Goal: Information Seeking & Learning: Learn about a topic

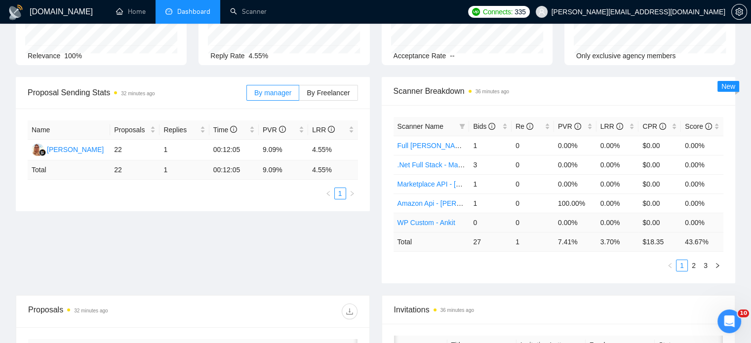
scroll to position [94, 0]
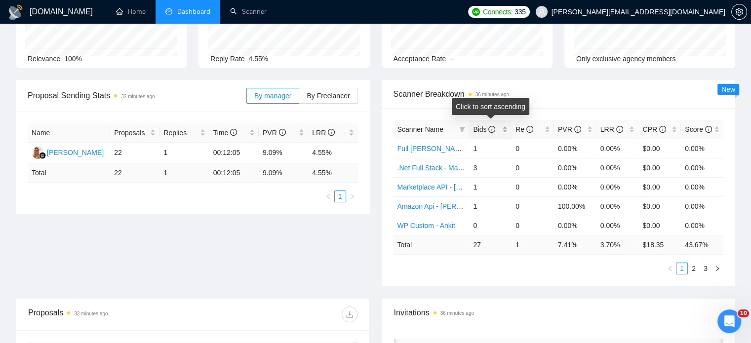
drag, startPoint x: 469, startPoint y: 126, endPoint x: 496, endPoint y: 127, distance: 26.7
click at [496, 127] on div "Bids" at bounding box center [490, 129] width 35 height 11
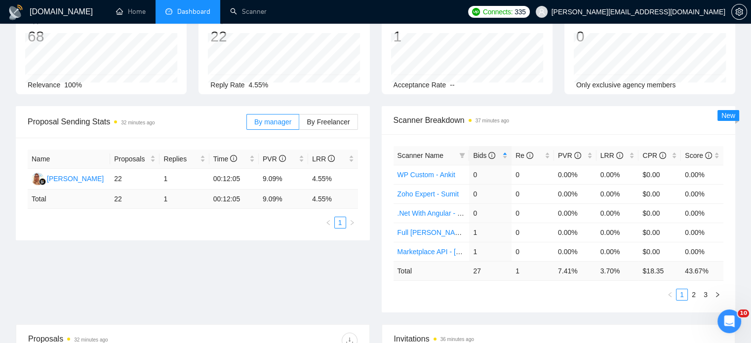
scroll to position [44, 0]
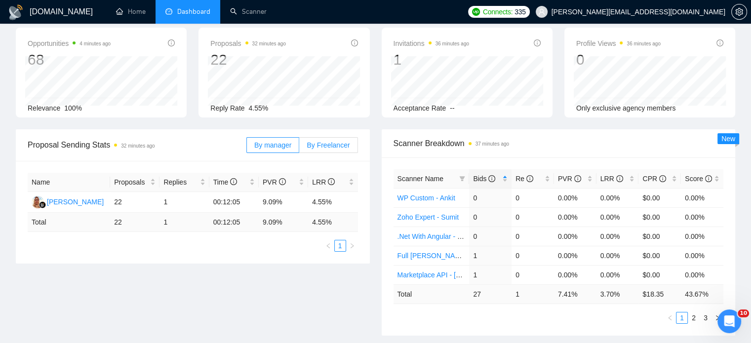
click at [325, 149] on label "By Freelancer" at bounding box center [328, 145] width 58 height 16
click at [299, 148] on input "By Freelancer" at bounding box center [299, 148] width 0 height 0
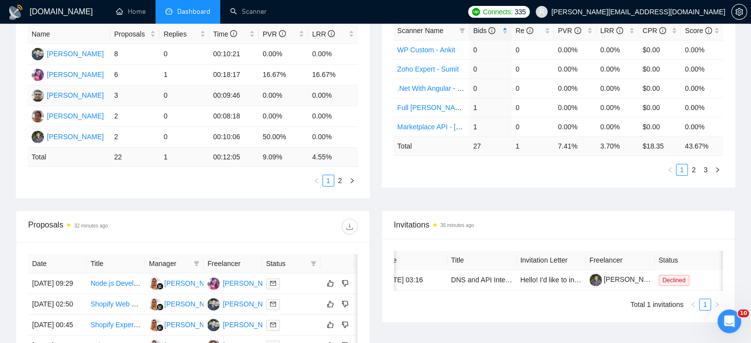
scroll to position [94, 0]
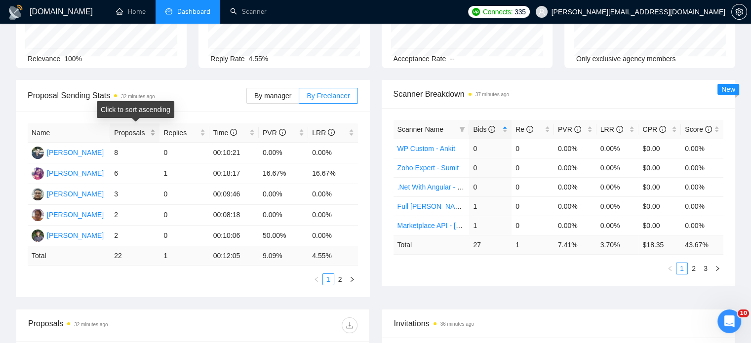
click at [152, 131] on div "Proposals" at bounding box center [134, 132] width 41 height 11
drag, startPoint x: 262, startPoint y: 236, endPoint x: 281, endPoint y: 238, distance: 18.8
click at [281, 238] on td "50.00%" at bounding box center [283, 236] width 49 height 21
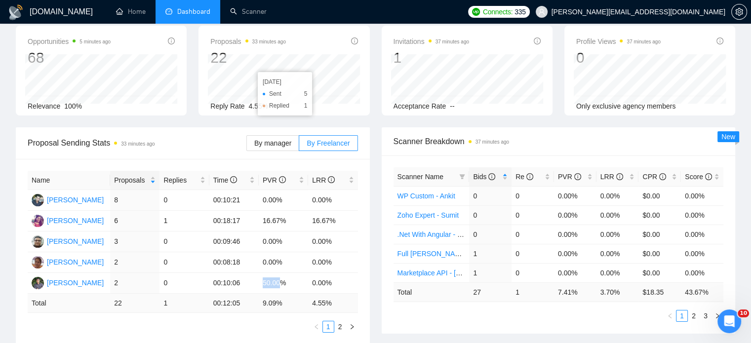
scroll to position [0, 0]
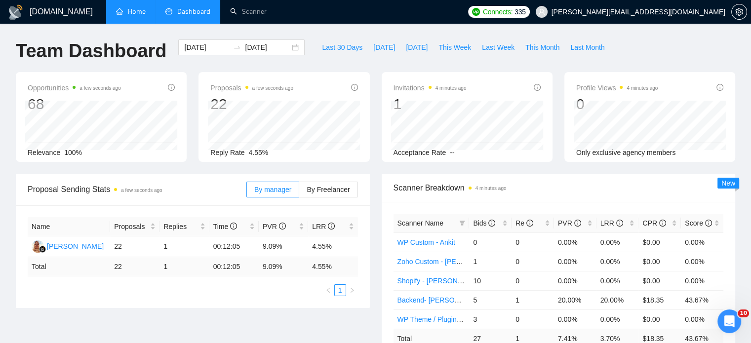
click at [126, 16] on link "Home" at bounding box center [131, 11] width 30 height 8
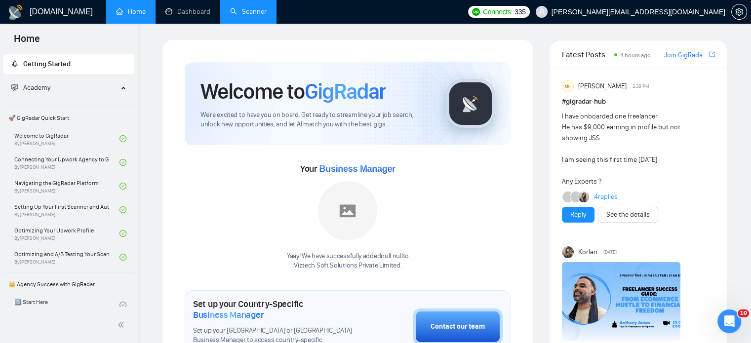
click at [254, 16] on link "Scanner" at bounding box center [248, 11] width 37 height 8
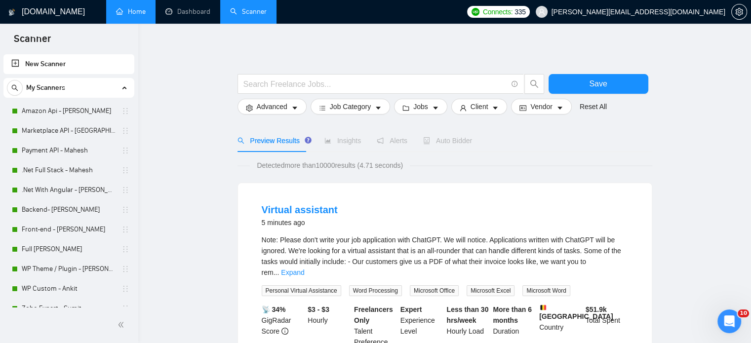
click at [186, 14] on link "Dashboard" at bounding box center [187, 11] width 45 height 8
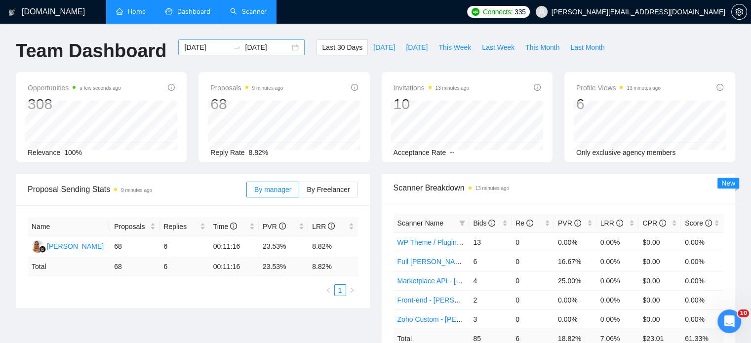
click at [286, 47] on div "2025-08-27 2025-09-26" at bounding box center [241, 47] width 126 height 16
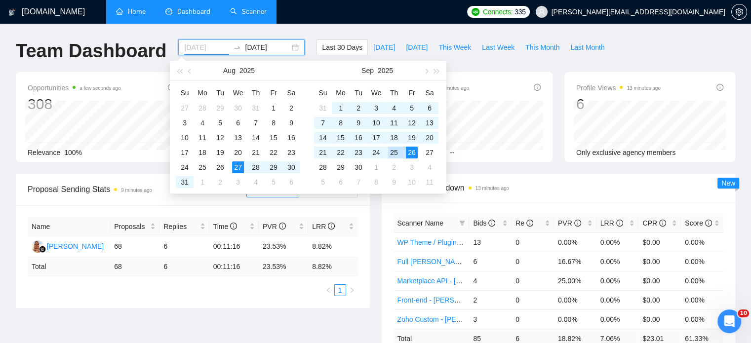
type input "[DATE]"
click at [392, 154] on div "25" at bounding box center [394, 153] width 12 height 12
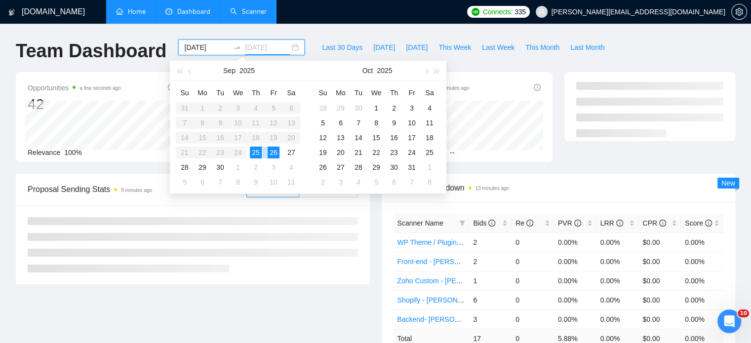
click at [275, 155] on div "26" at bounding box center [274, 153] width 12 height 12
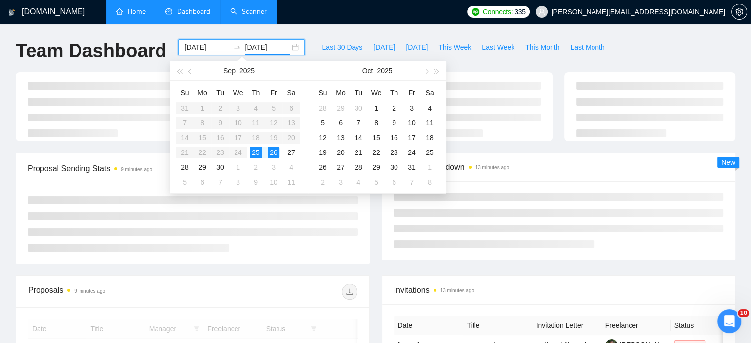
type input "[DATE]"
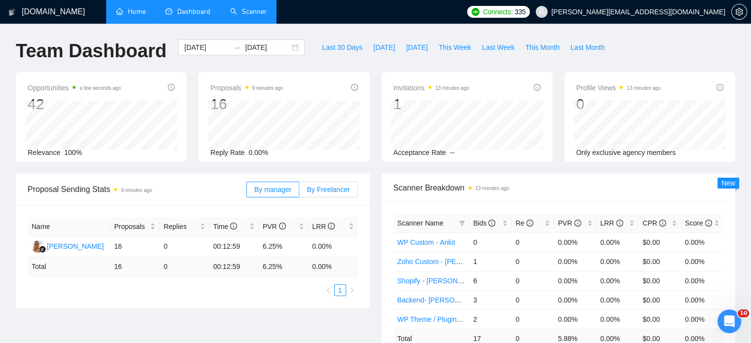
click at [329, 187] on span "By Freelancer" at bounding box center [328, 190] width 43 height 8
click at [299, 192] on input "By Freelancer" at bounding box center [299, 192] width 0 height 0
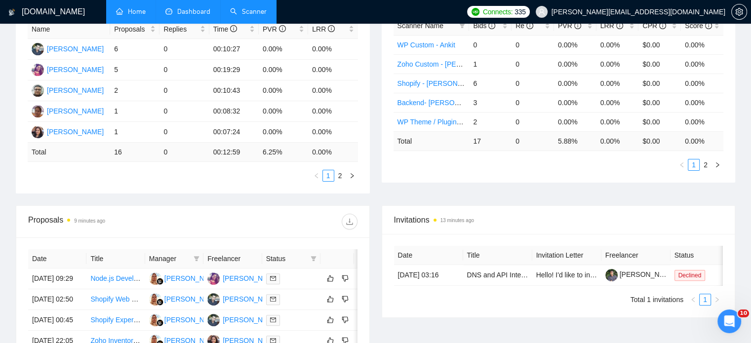
scroll to position [148, 0]
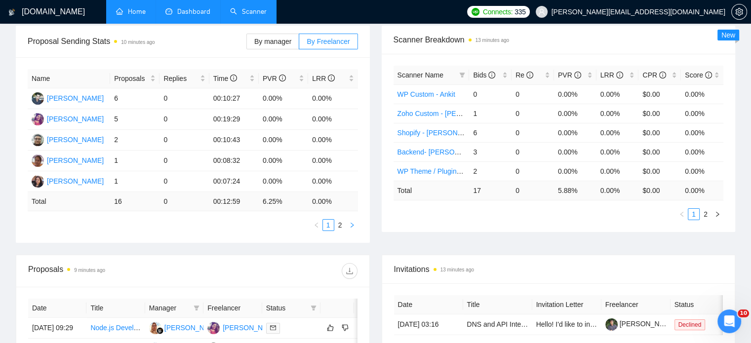
click at [352, 223] on button "button" at bounding box center [352, 225] width 12 height 12
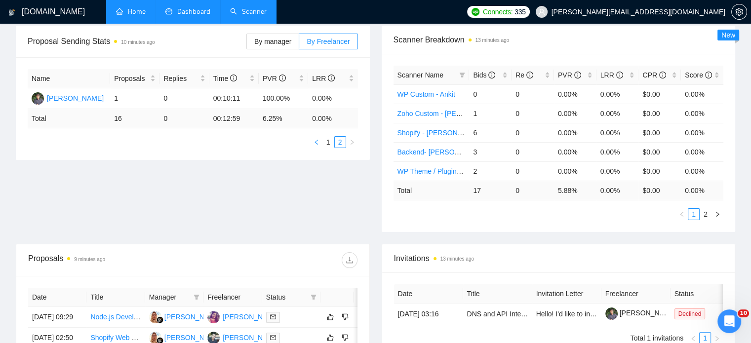
click at [316, 144] on icon "left" at bounding box center [316, 142] width 6 height 6
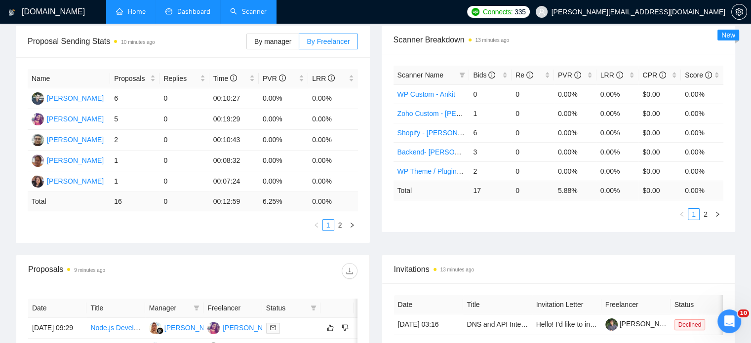
click at [716, 214] on icon "right" at bounding box center [717, 214] width 6 height 6
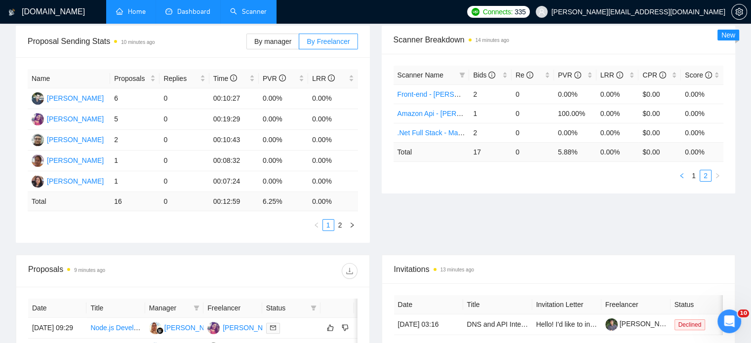
click at [678, 173] on button "button" at bounding box center [682, 176] width 12 height 12
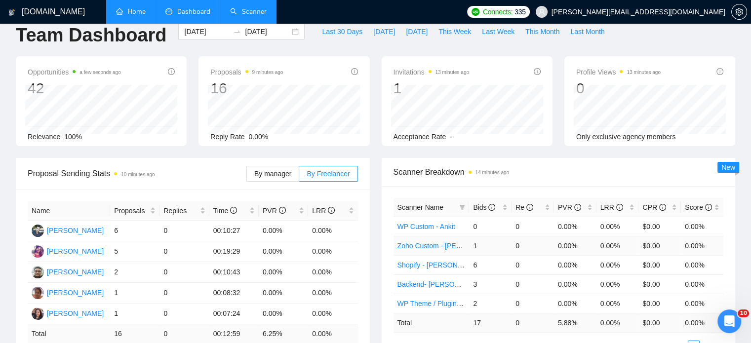
scroll to position [0, 0]
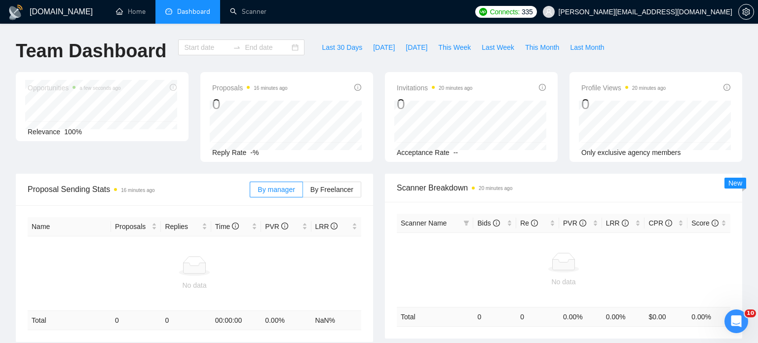
type input "2025-09-25"
type input "[DATE]"
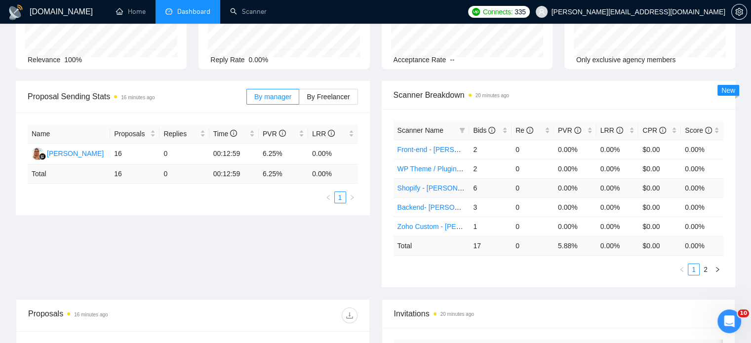
scroll to position [99, 0]
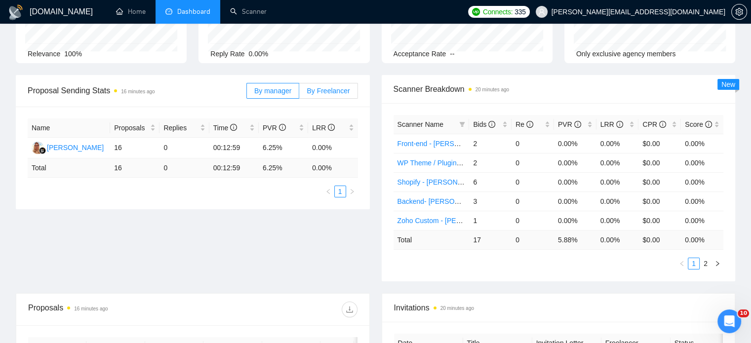
click at [316, 91] on span "By Freelancer" at bounding box center [328, 91] width 43 height 8
click at [299, 93] on input "By Freelancer" at bounding box center [299, 93] width 0 height 0
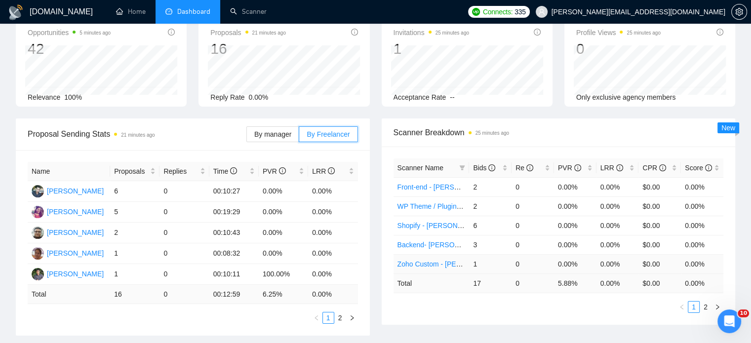
scroll to position [0, 0]
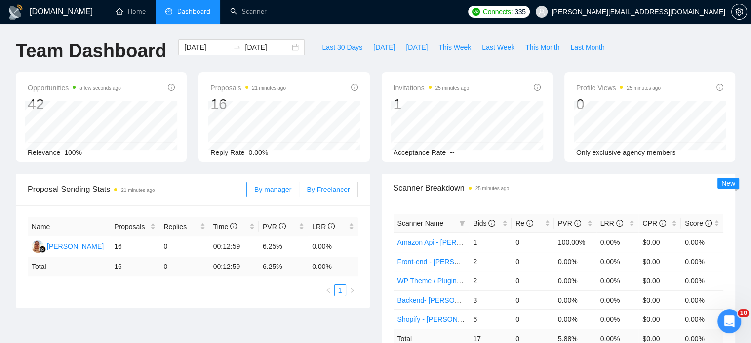
click at [330, 191] on span "By Freelancer" at bounding box center [328, 190] width 43 height 8
click at [299, 192] on input "By Freelancer" at bounding box center [299, 192] width 0 height 0
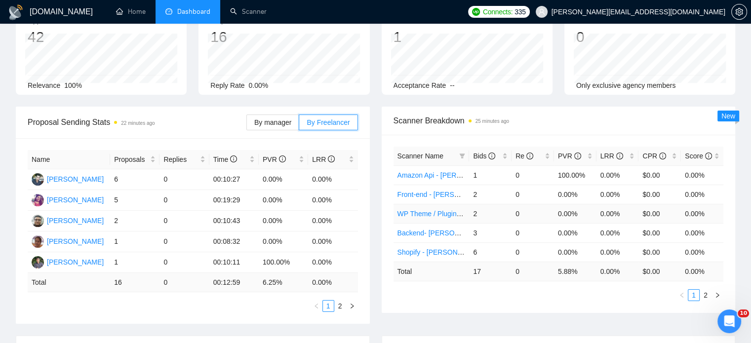
scroll to position [99, 0]
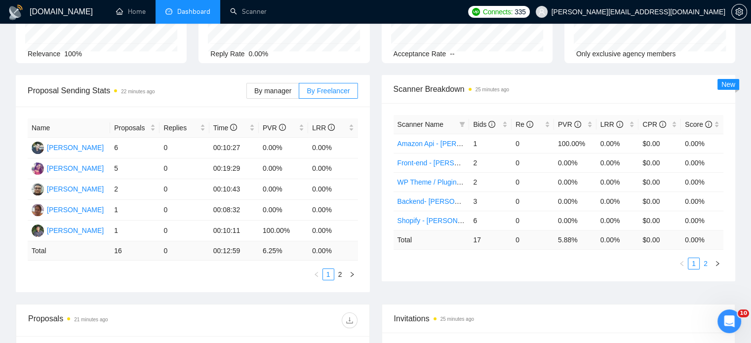
click at [705, 262] on link "2" at bounding box center [705, 263] width 11 height 11
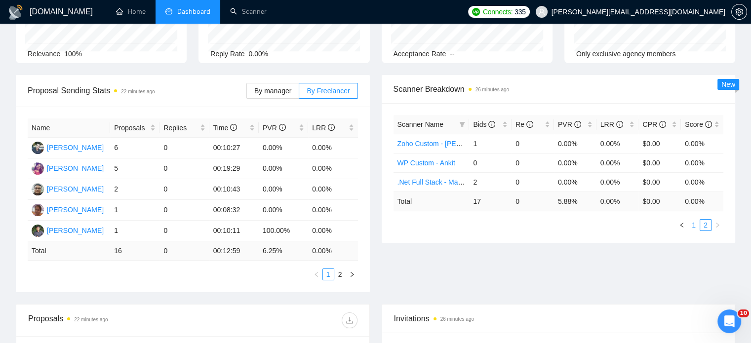
click at [695, 226] on link "1" at bounding box center [693, 225] width 11 height 11
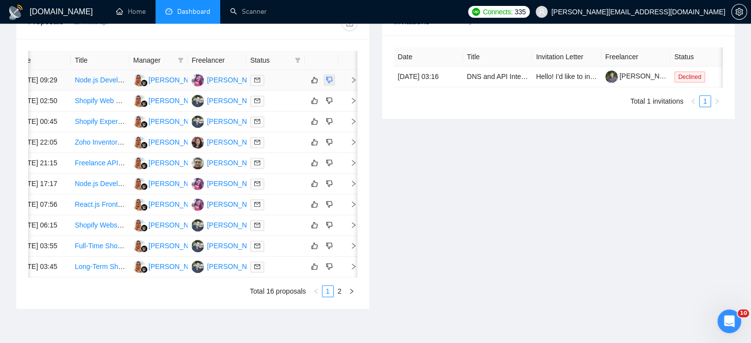
scroll to position [353, 0]
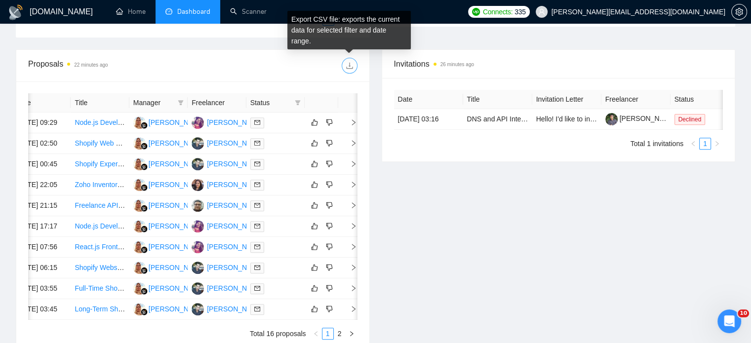
click at [350, 67] on icon "download" at bounding box center [349, 65] width 6 height 6
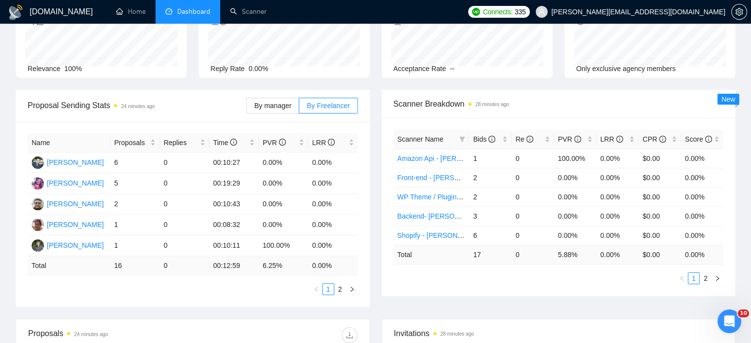
scroll to position [99, 0]
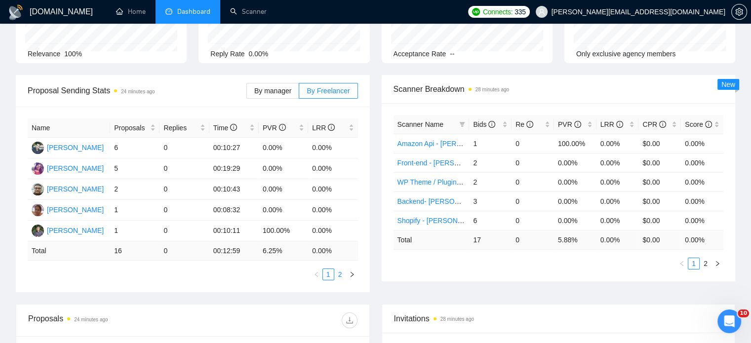
click at [342, 279] on link "2" at bounding box center [340, 274] width 11 height 11
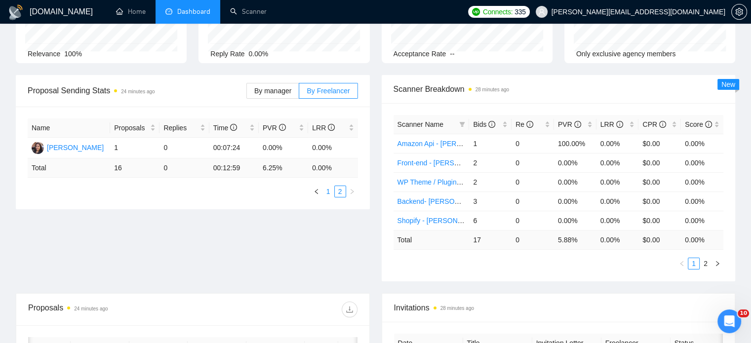
click at [327, 194] on link "1" at bounding box center [328, 191] width 11 height 11
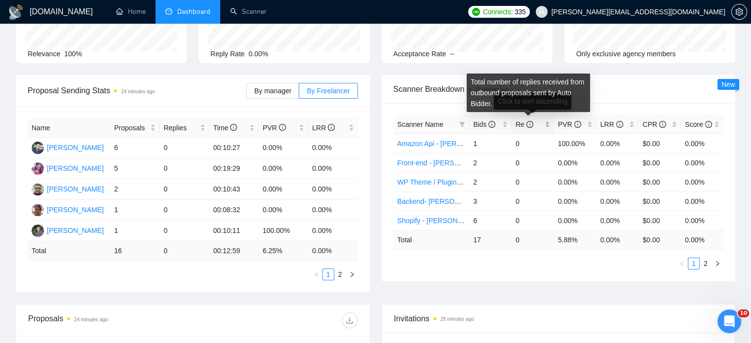
click at [529, 125] on icon "info-circle" at bounding box center [529, 124] width 7 height 7
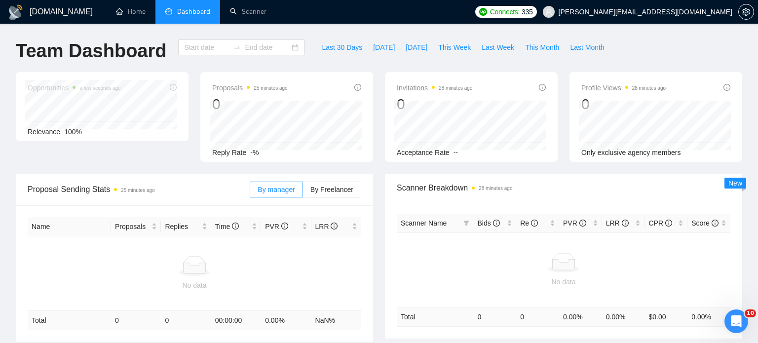
type input "[DATE]"
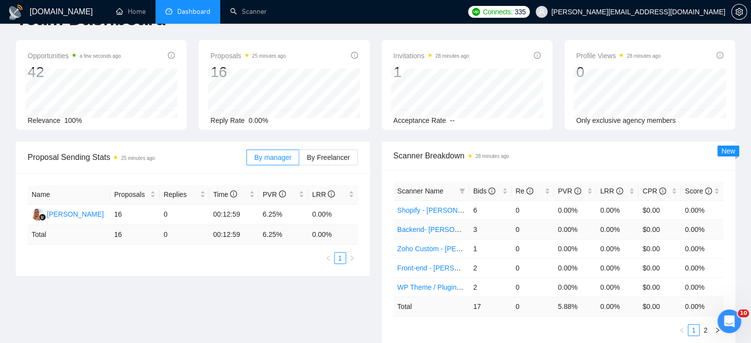
scroll to position [49, 0]
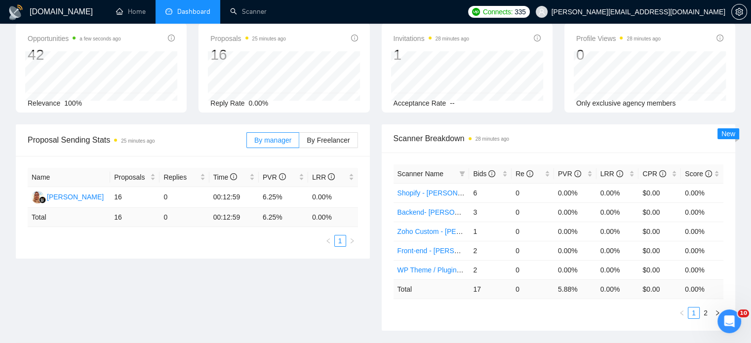
click at [705, 312] on link "2" at bounding box center [705, 313] width 11 height 11
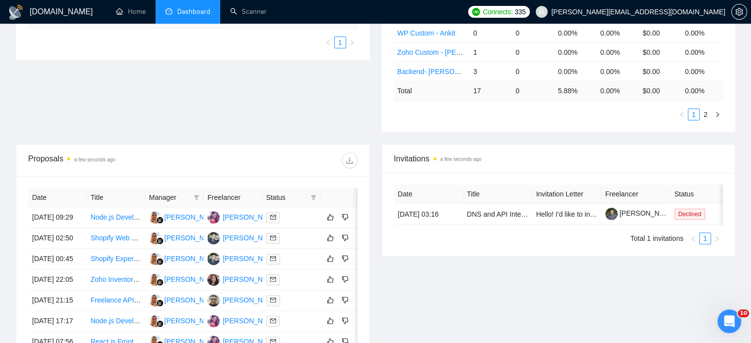
scroll to position [50, 0]
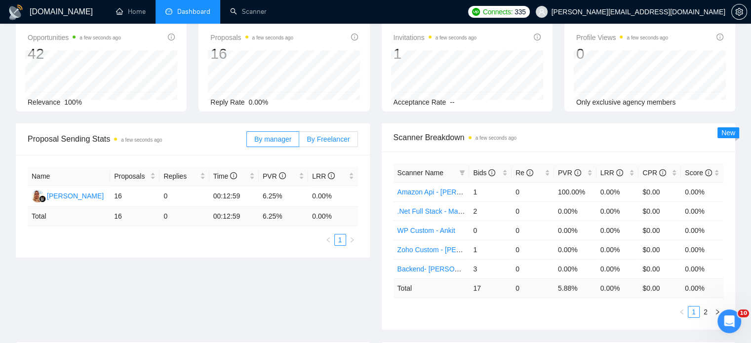
click at [335, 142] on span "By Freelancer" at bounding box center [328, 139] width 43 height 8
click at [299, 142] on input "By Freelancer" at bounding box center [299, 142] width 0 height 0
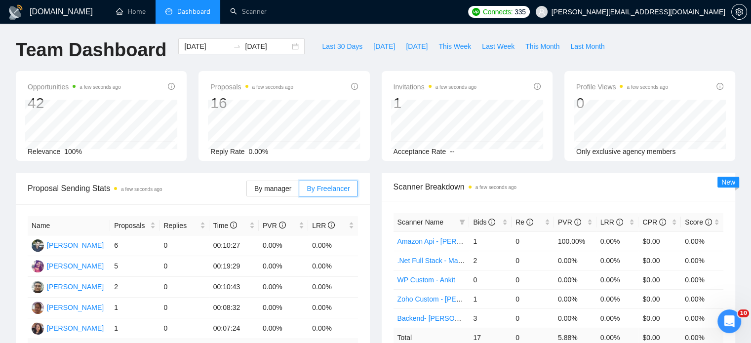
scroll to position [0, 0]
